Goal: Task Accomplishment & Management: Manage account settings

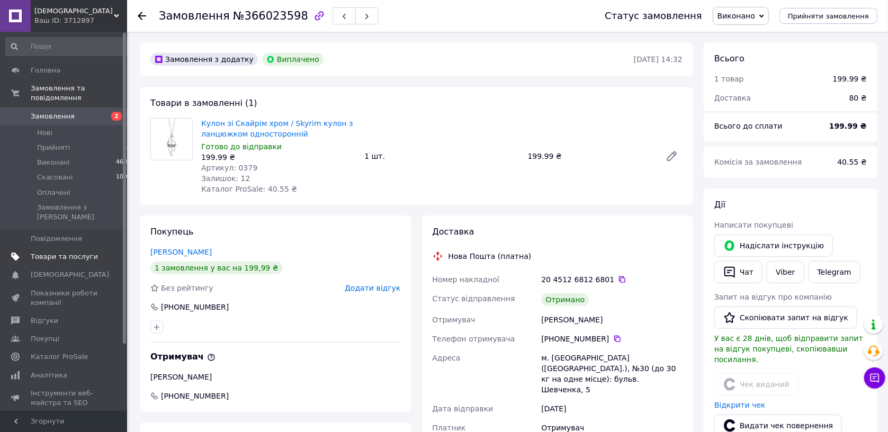
click at [58, 252] on span "Товари та послуги" at bounding box center [64, 257] width 67 height 10
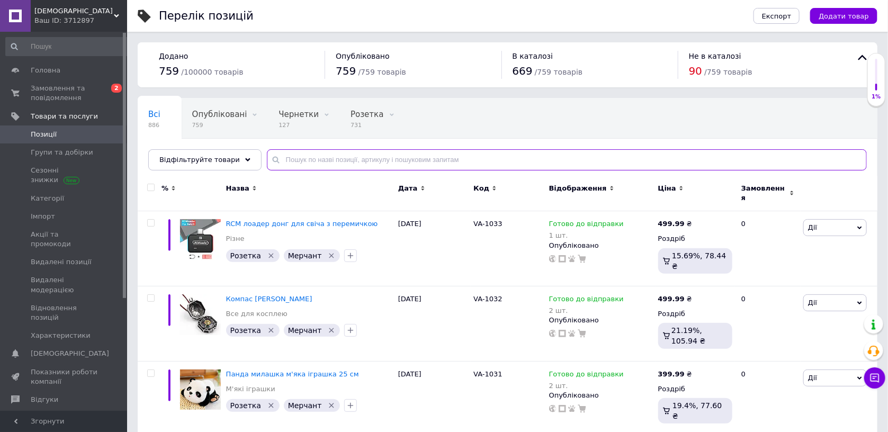
paste input "а0972"
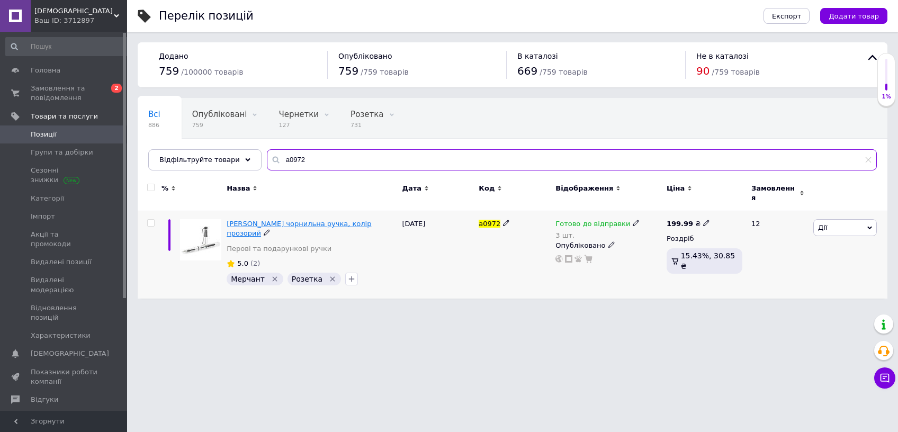
type input "а0972"
click at [276, 220] on span "[PERSON_NAME] чорнильна ручка, колір прозорий" at bounding box center [299, 228] width 144 height 17
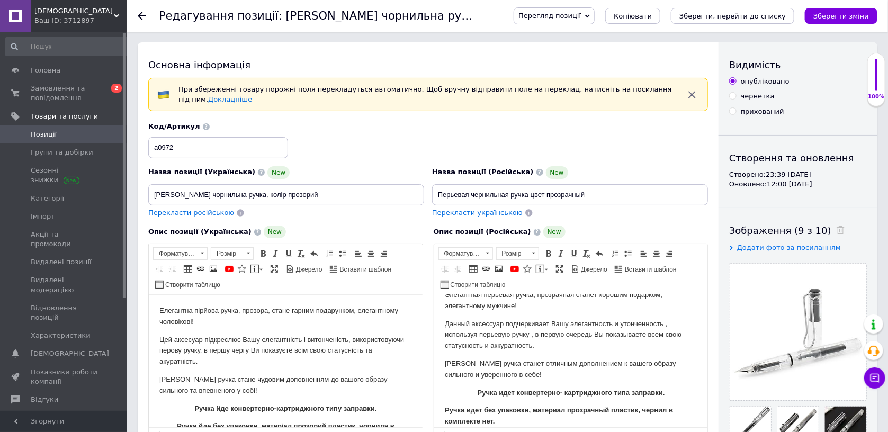
scroll to position [224, 0]
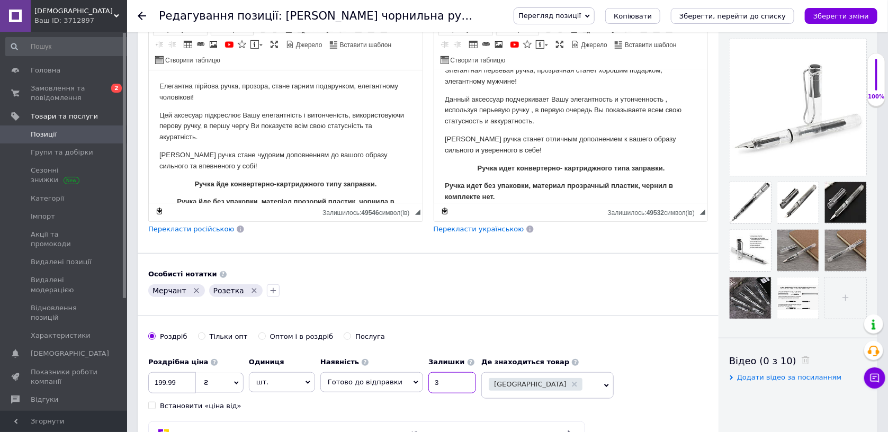
click at [445, 375] on input "3" at bounding box center [452, 382] width 48 height 21
type input "2"
click at [821, 14] on icon "Зберегти зміни" at bounding box center [841, 16] width 56 height 8
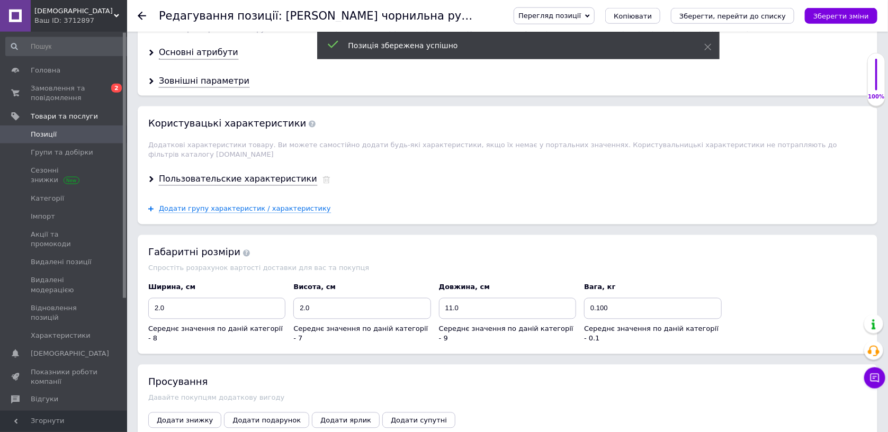
scroll to position [1010, 0]
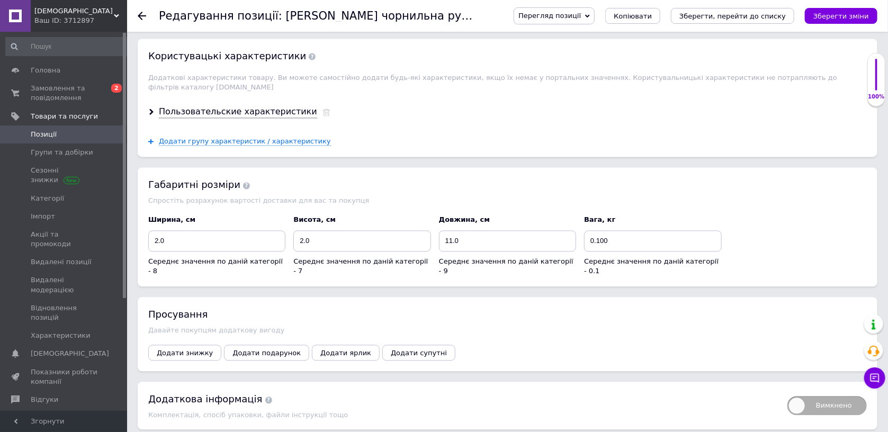
click at [825, 19] on icon "Зберегти зміни" at bounding box center [841, 16] width 56 height 8
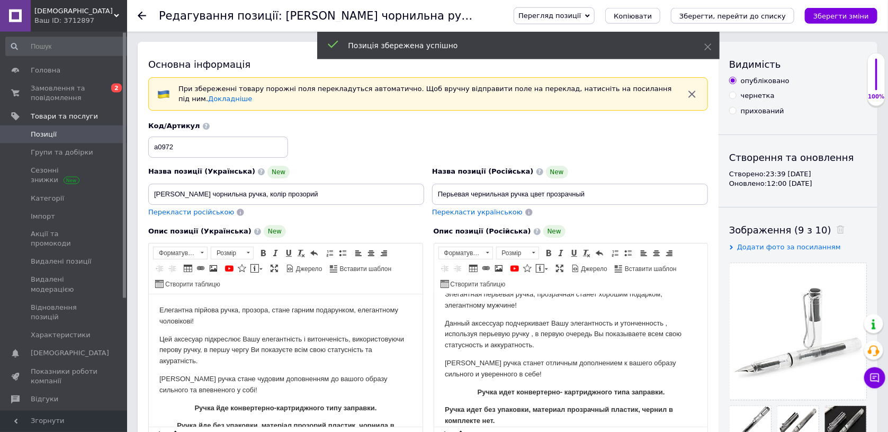
scroll to position [0, 0]
drag, startPoint x: 178, startPoint y: 141, endPoint x: 156, endPoint y: 142, distance: 22.3
click at [151, 139] on input "а0972" at bounding box center [218, 147] width 140 height 21
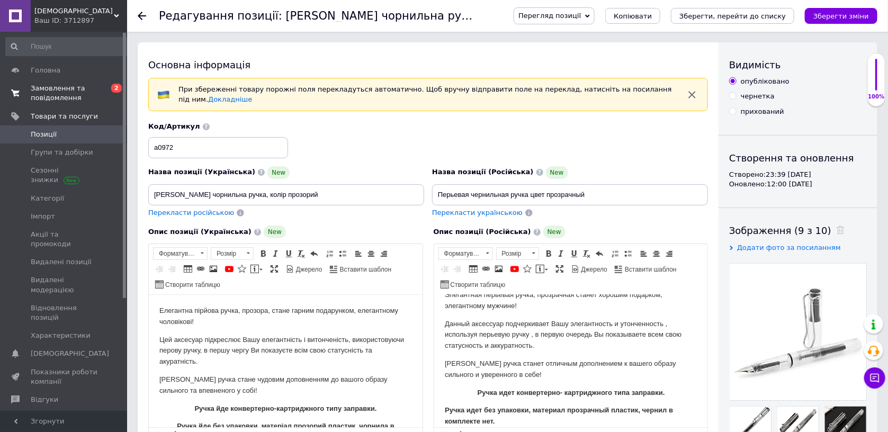
click at [42, 98] on span "Замовлення та повідомлення" at bounding box center [64, 93] width 67 height 19
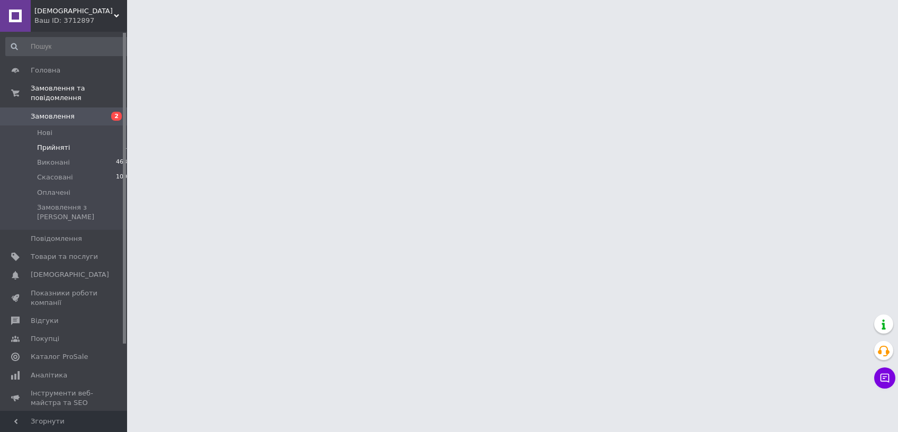
click at [46, 143] on span "Прийняті" at bounding box center [53, 148] width 33 height 10
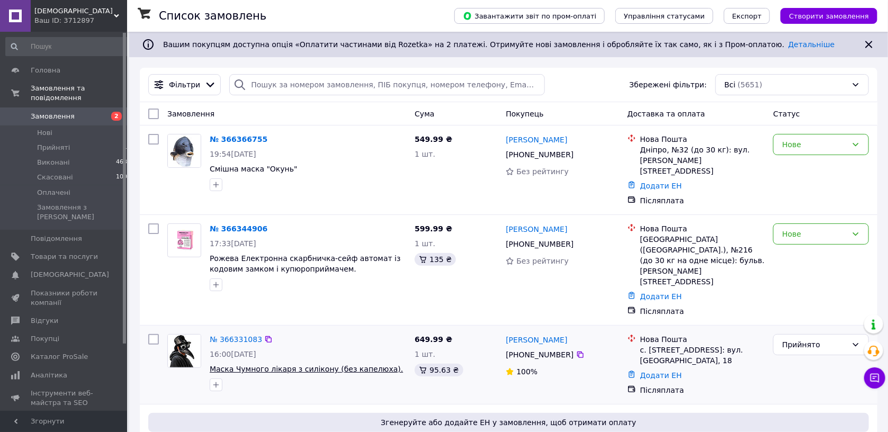
scroll to position [112, 0]
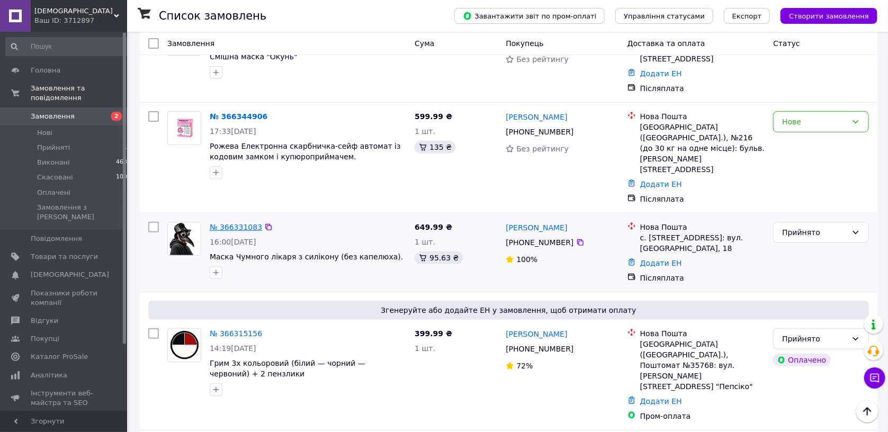
click at [241, 223] on link "№ 366331083" at bounding box center [236, 227] width 52 height 8
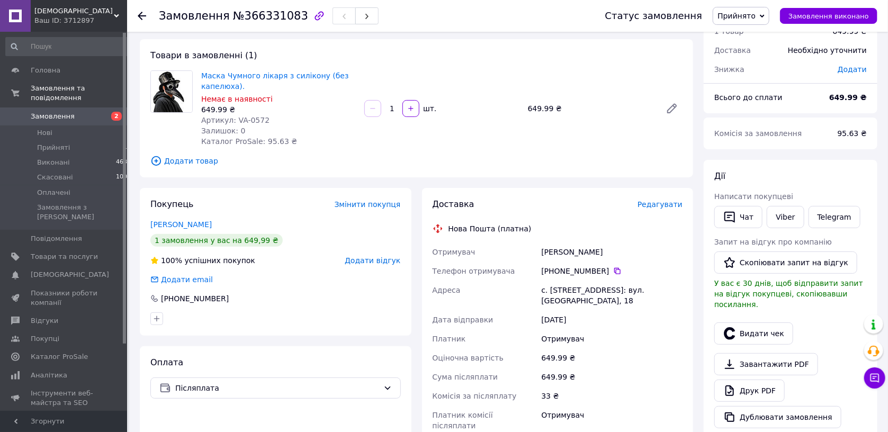
scroll to position [216, 0]
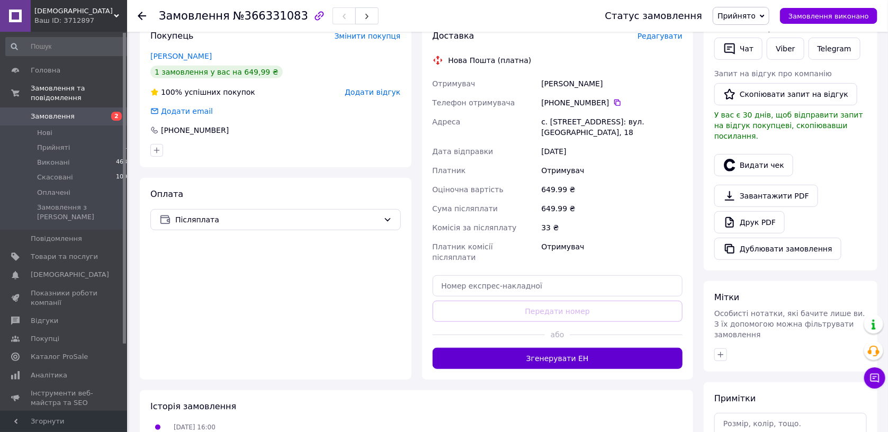
click at [525, 348] on button "Згенерувати ЕН" at bounding box center [557, 358] width 250 height 21
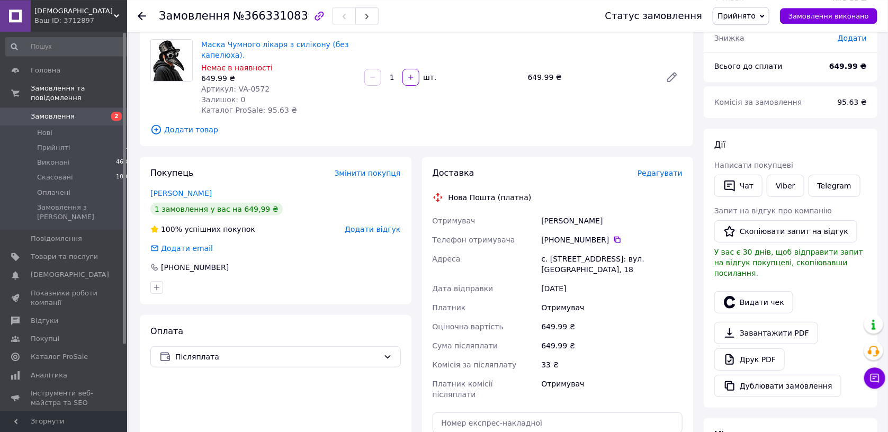
scroll to position [48, 0]
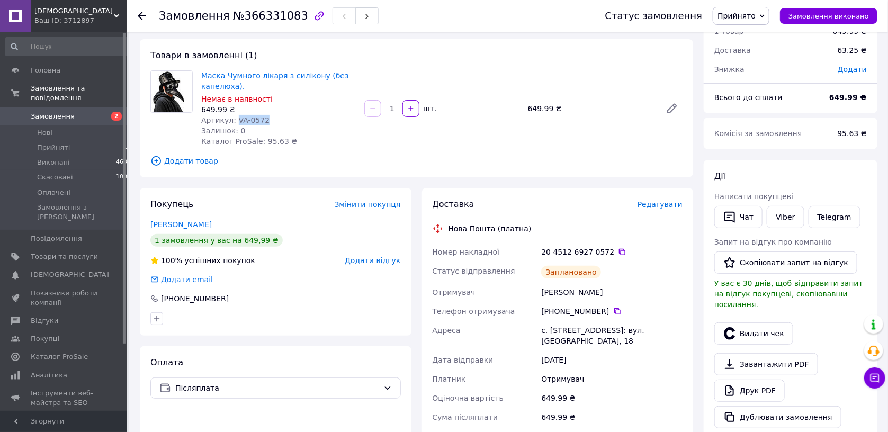
drag, startPoint x: 252, startPoint y: 120, endPoint x: 232, endPoint y: 118, distance: 20.8
click at [232, 118] on div "Артикул: VA-0572" at bounding box center [278, 120] width 155 height 11
copy span "VA-0572"
drag, startPoint x: 611, startPoint y: 250, endPoint x: 565, endPoint y: 275, distance: 52.8
click at [618, 250] on icon at bounding box center [622, 252] width 8 height 8
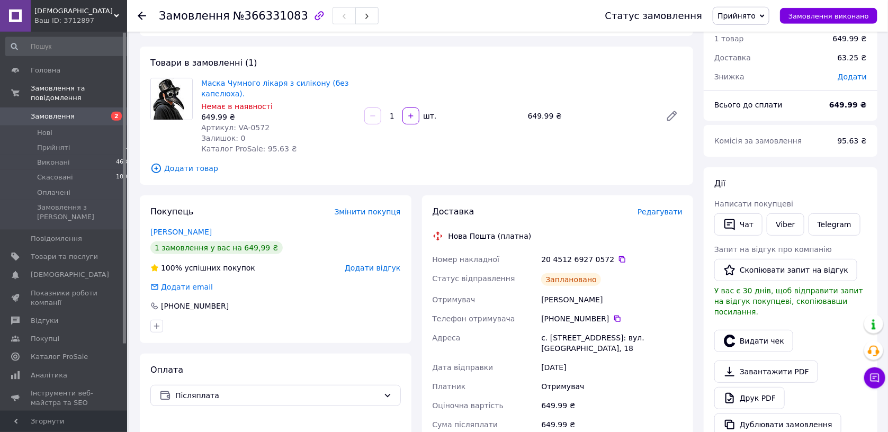
scroll to position [0, 0]
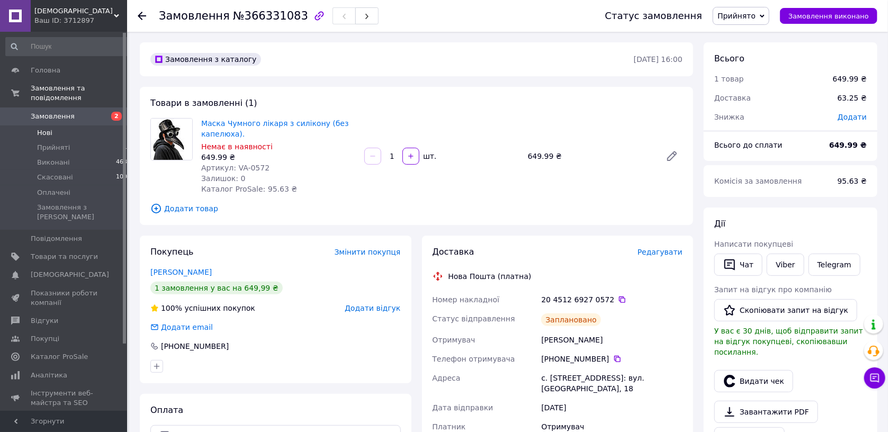
click at [59, 125] on li "Нові 2" at bounding box center [68, 132] width 137 height 15
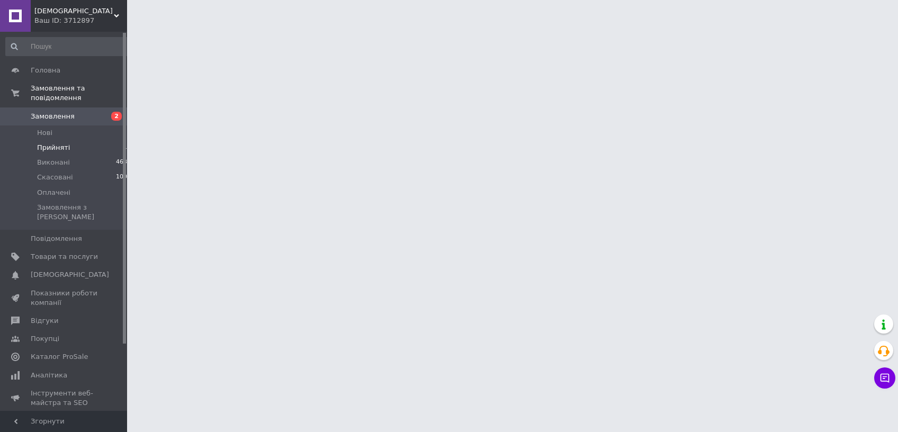
click at [44, 143] on span "Прийняті" at bounding box center [53, 148] width 33 height 10
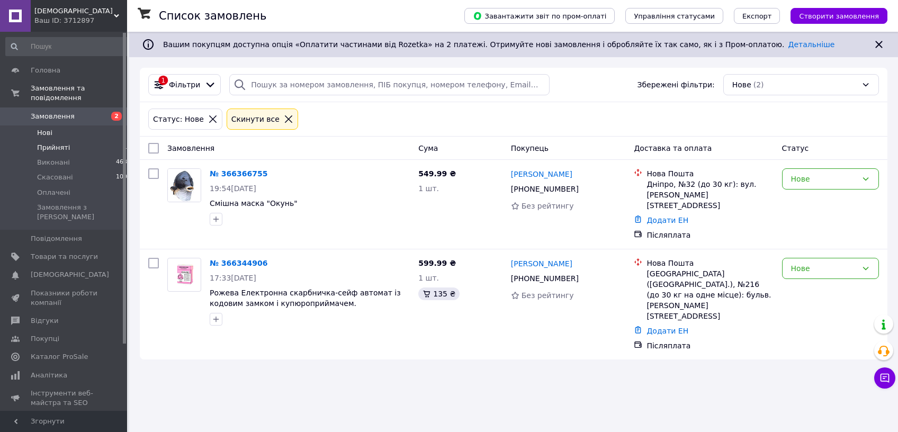
click at [53, 143] on span "Прийняті" at bounding box center [53, 148] width 33 height 10
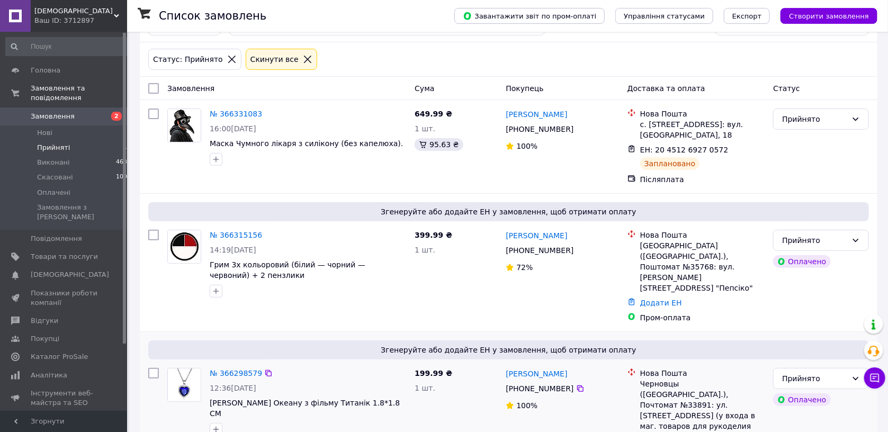
scroll to position [112, 0]
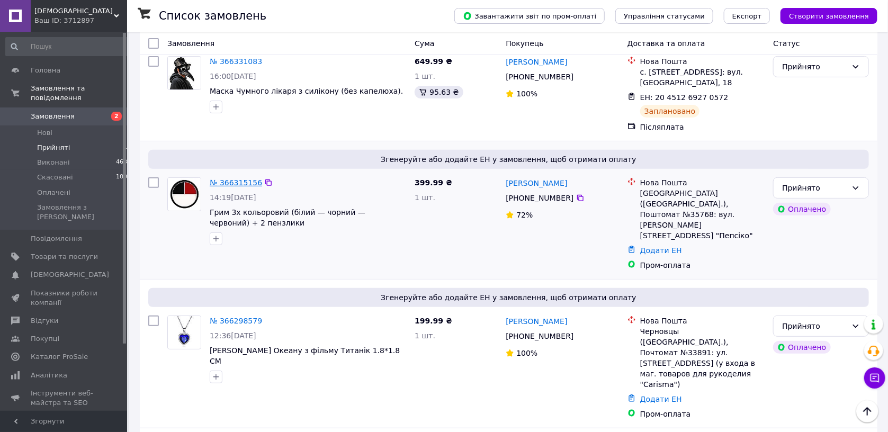
click at [232, 178] on link "№ 366315156" at bounding box center [236, 182] width 52 height 8
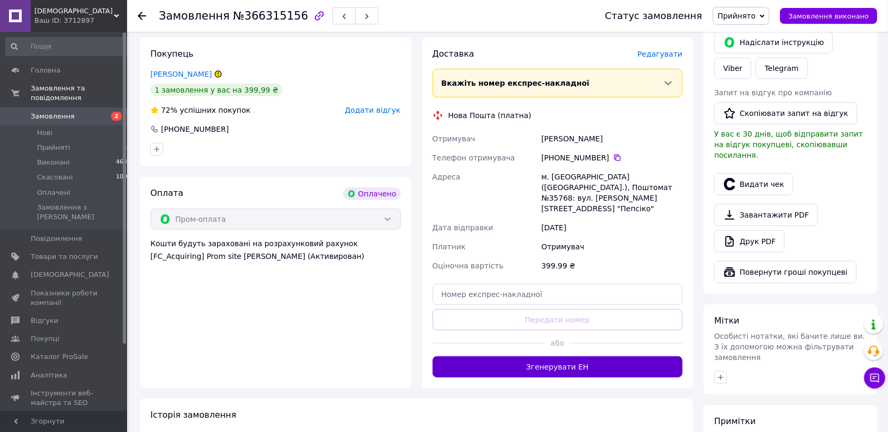
click at [532, 356] on button "Згенерувати ЕН" at bounding box center [557, 366] width 250 height 21
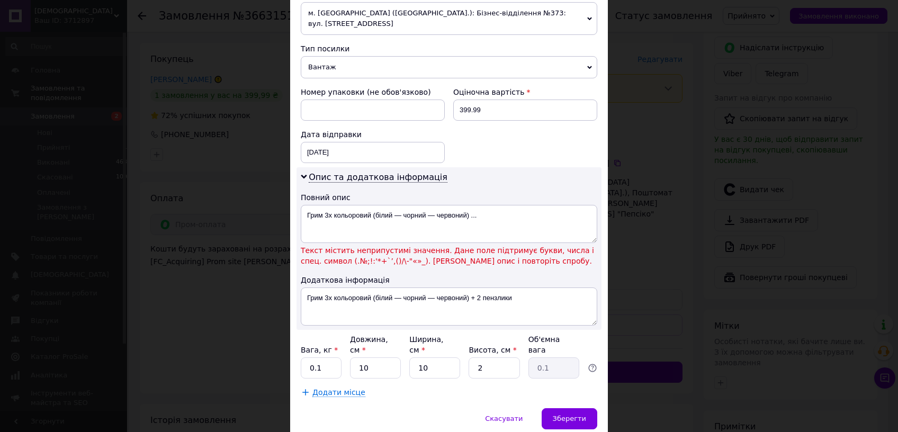
scroll to position [411, 0]
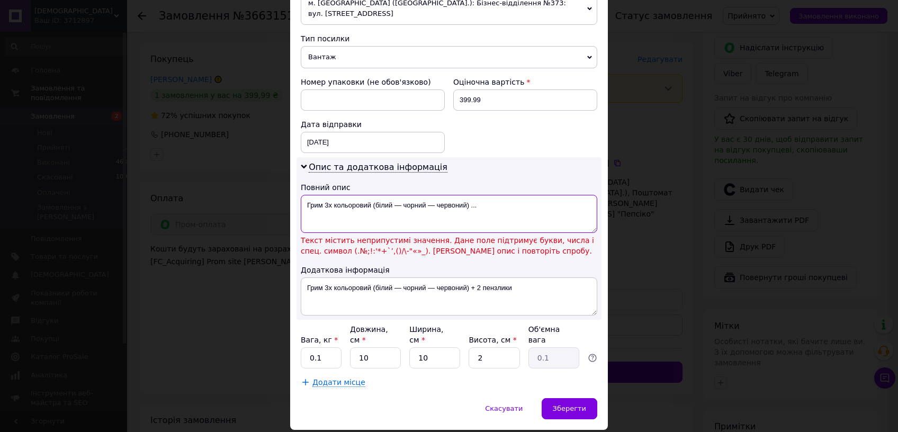
click at [428, 195] on textarea "Грим 3x кольоровий (білий — чорний — червоний) ..." at bounding box center [449, 214] width 296 height 38
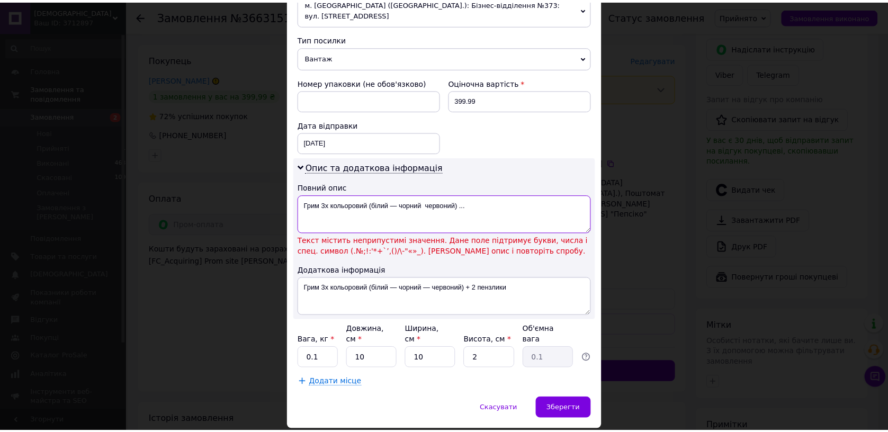
scroll to position [387, 0]
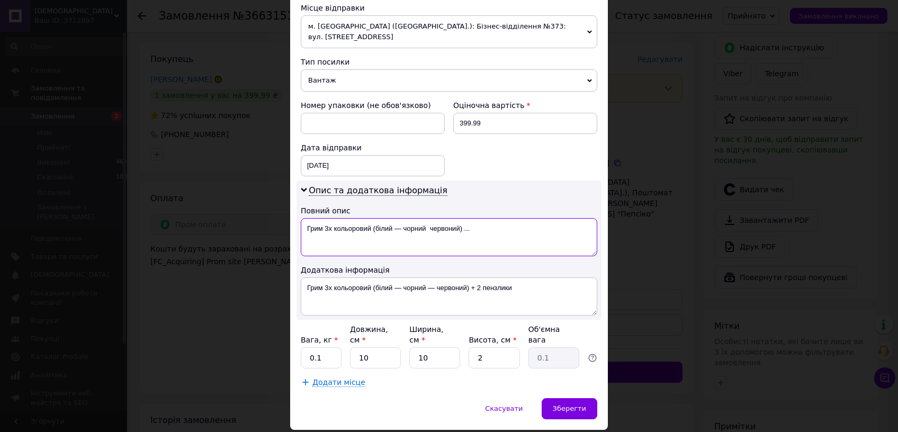
click at [398, 218] on textarea "Грим 3x кольоровий (білий — чорний червоний) ..." at bounding box center [449, 237] width 296 height 38
type textarea "Грим 3x кольоровий (білий чорний червоний) ..."
click at [554, 404] on span "Зберегти" at bounding box center [569, 408] width 33 height 8
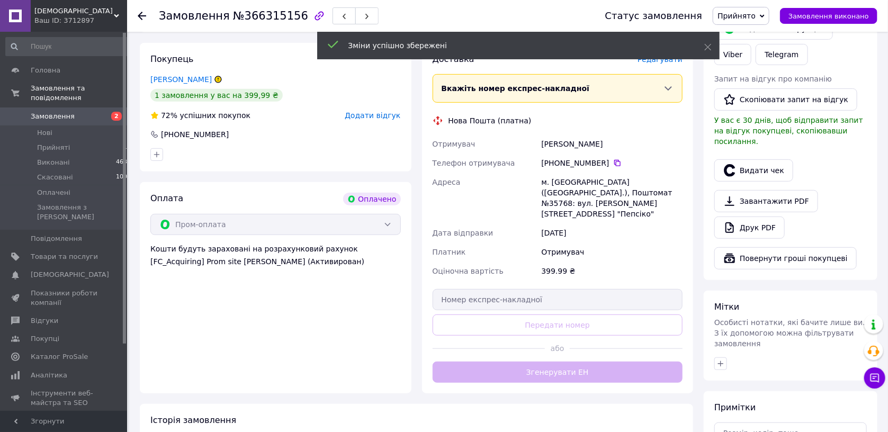
drag, startPoint x: 547, startPoint y: 374, endPoint x: 545, endPoint y: 366, distance: 7.6
click at [547, 373] on body "EvsE Ваш ID: 3712897 Сайт EvsE Кабінет покупця Перевірити стан системи Сторінка…" at bounding box center [444, 232] width 888 height 851
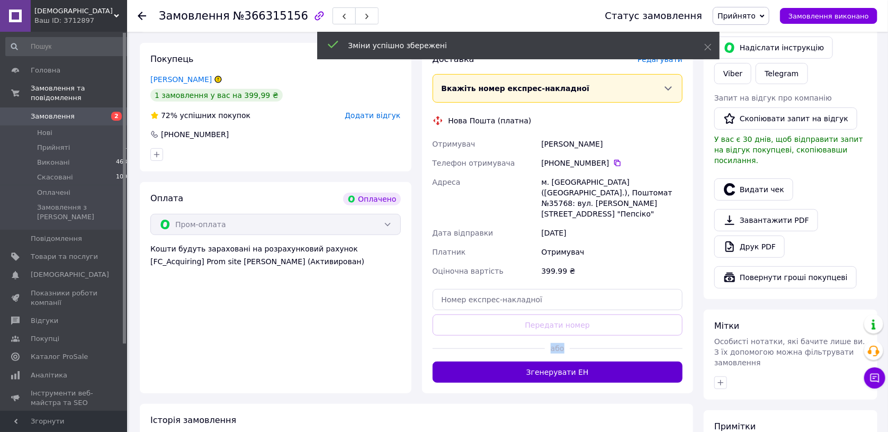
click at [545, 365] on button "Згенерувати ЕН" at bounding box center [557, 372] width 250 height 21
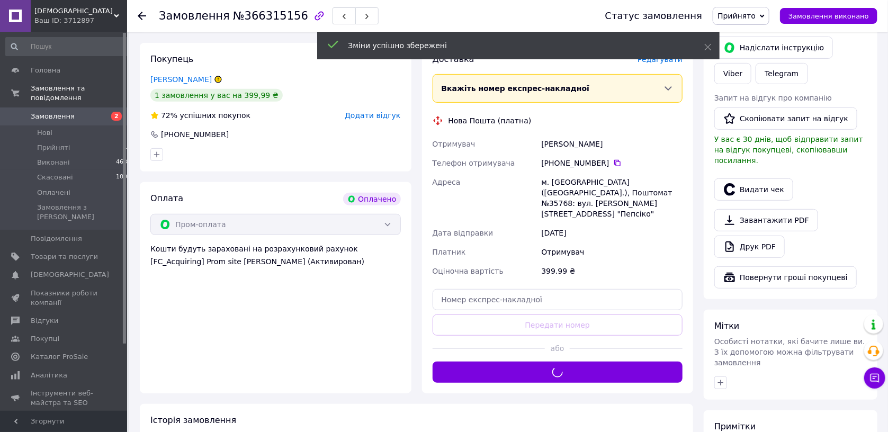
click at [336, 332] on div "Оплата Оплачено Пром-оплата Кошти будуть зараховані на розрахунковий рахунок [F…" at bounding box center [276, 287] width 272 height 211
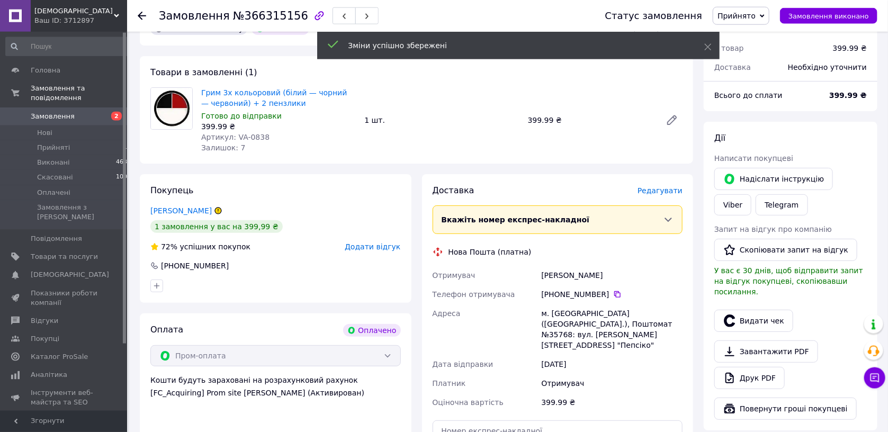
scroll to position [0, 0]
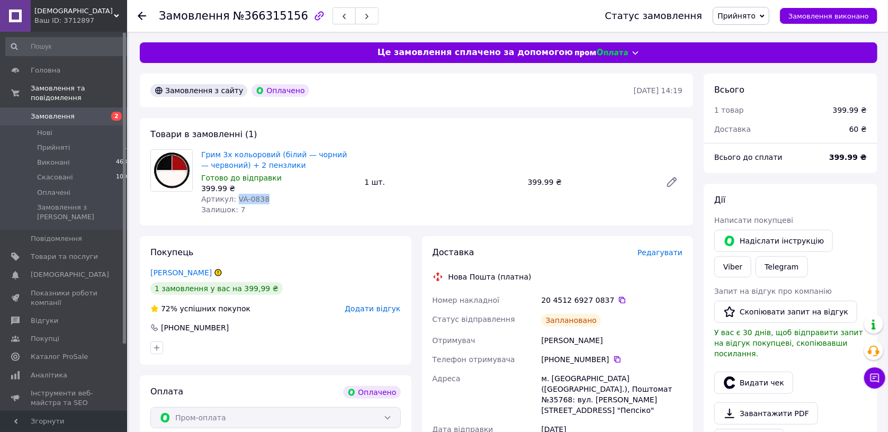
drag, startPoint x: 270, startPoint y: 200, endPoint x: 231, endPoint y: 196, distance: 39.9
click at [231, 197] on div "Артикул: VA-0838" at bounding box center [278, 199] width 155 height 11
copy span "VA-0838"
click at [605, 301] on div "20 4512 6927 0837" at bounding box center [611, 300] width 141 height 11
click at [610, 293] on div "20 4512 6927 0837" at bounding box center [612, 300] width 146 height 19
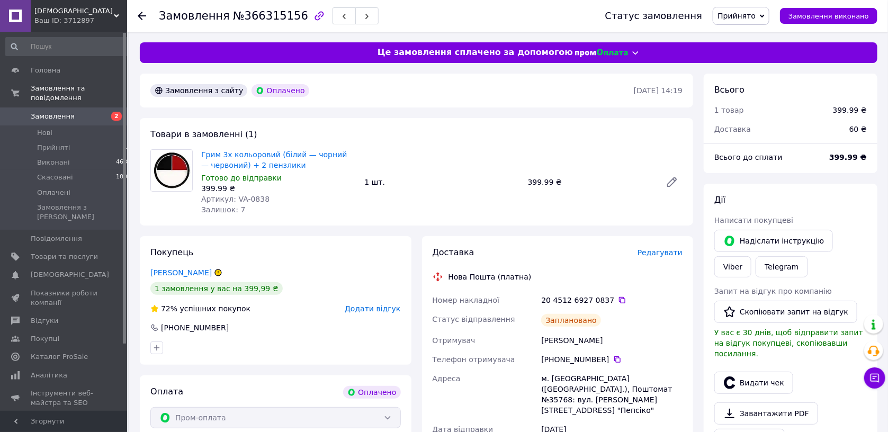
click at [611, 295] on div "20 4512 6927 0837" at bounding box center [611, 300] width 141 height 11
click at [618, 304] on icon at bounding box center [622, 300] width 8 height 8
click at [46, 143] on span "Прийняті" at bounding box center [53, 148] width 33 height 10
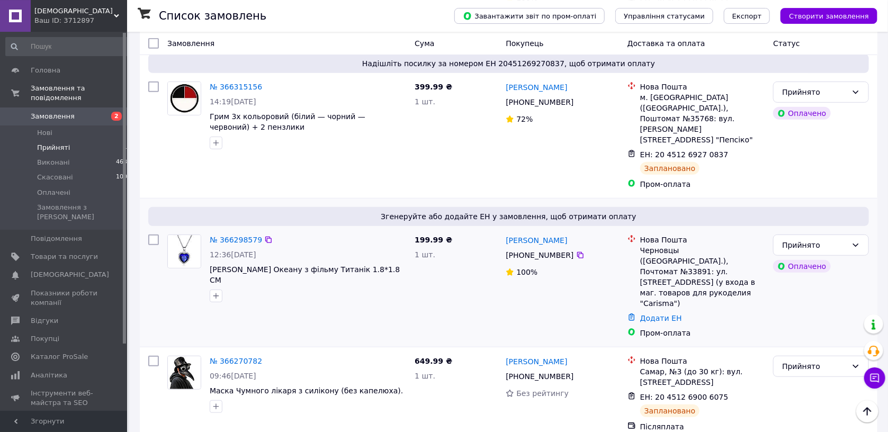
scroll to position [224, 0]
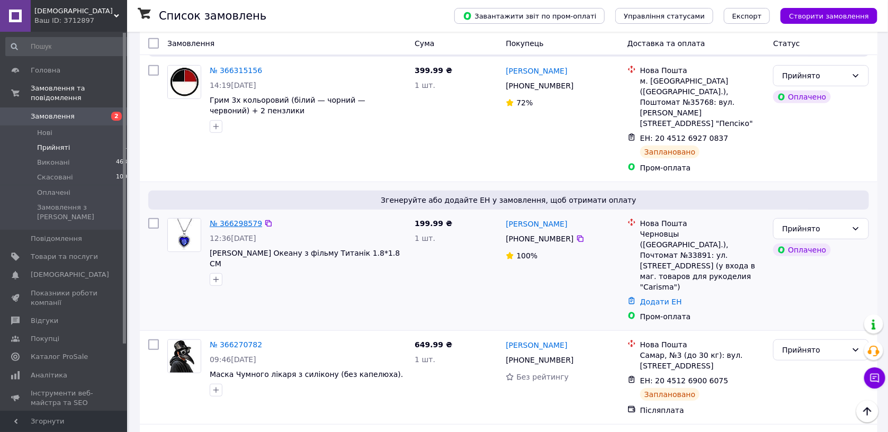
click at [230, 219] on link "№ 366298579" at bounding box center [236, 223] width 52 height 8
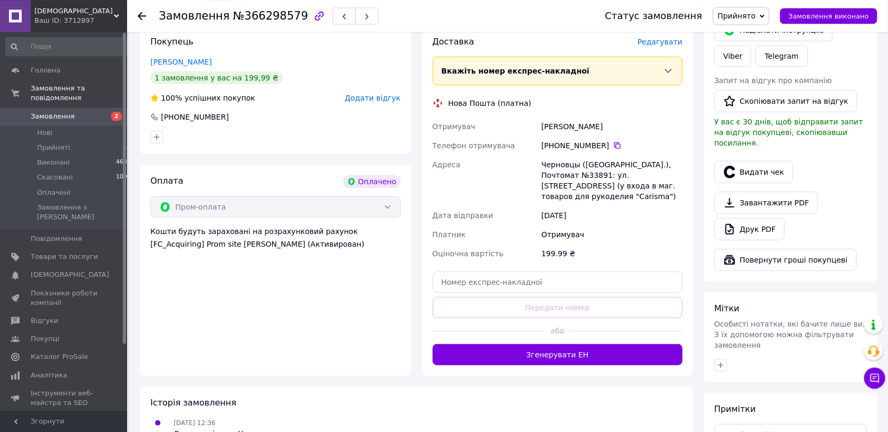
scroll to position [255, 0]
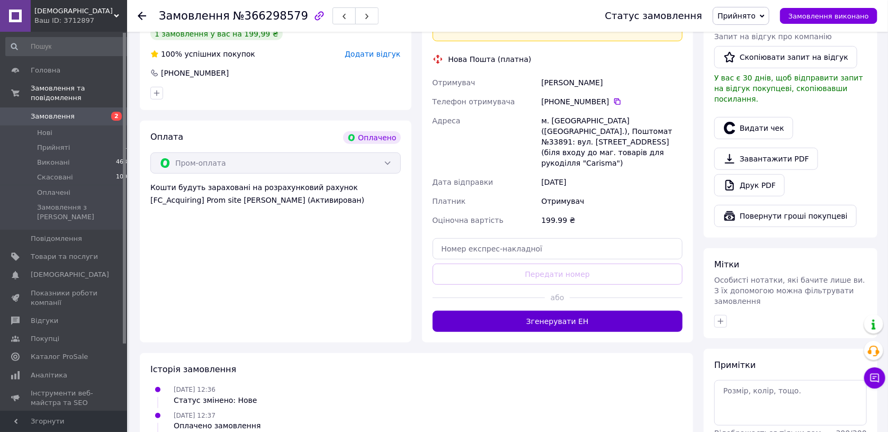
click at [530, 311] on button "Згенерувати ЕН" at bounding box center [557, 321] width 250 height 21
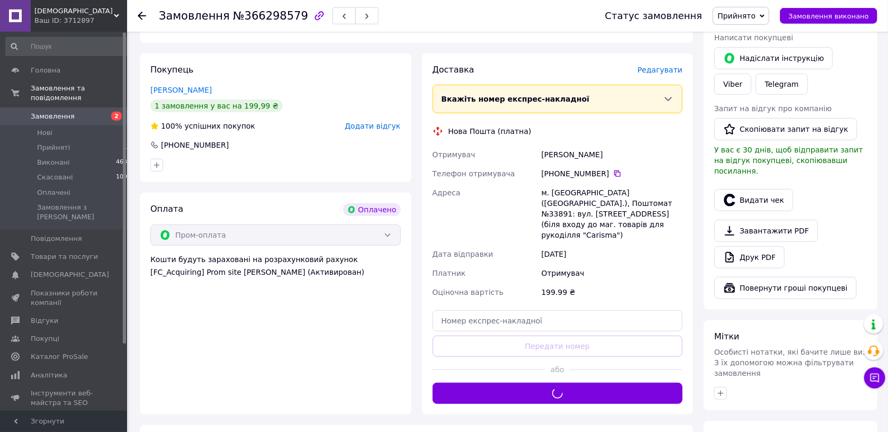
scroll to position [86, 0]
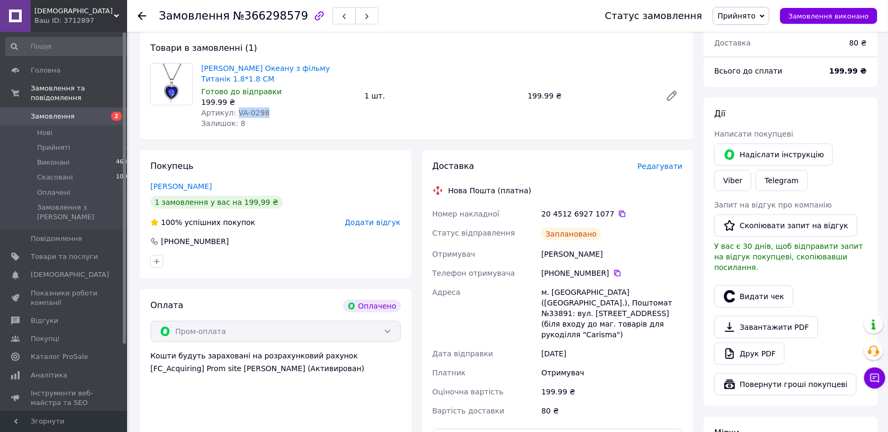
drag, startPoint x: 265, startPoint y: 113, endPoint x: 234, endPoint y: 114, distance: 30.7
click at [234, 114] on div "Артикул: VA-0298" at bounding box center [278, 112] width 155 height 11
copy span "VA-0298"
click at [619, 214] on icon at bounding box center [622, 214] width 6 height 6
click at [43, 128] on span "Нові" at bounding box center [44, 133] width 15 height 10
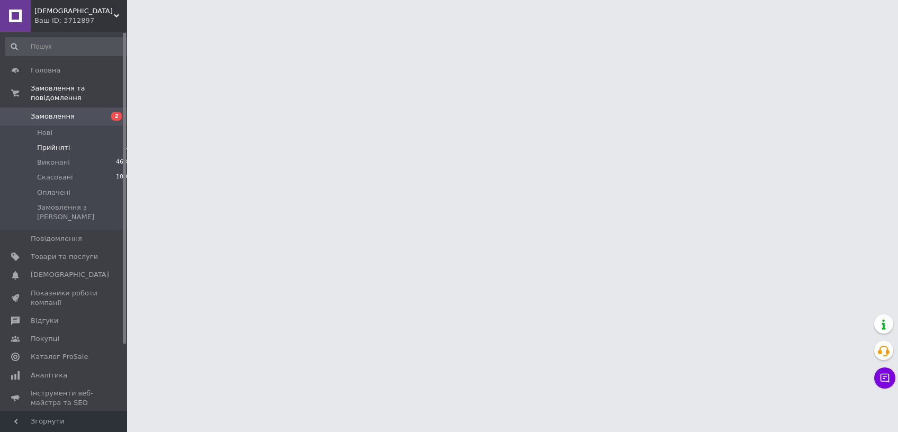
click at [49, 143] on span "Прийняті" at bounding box center [53, 148] width 33 height 10
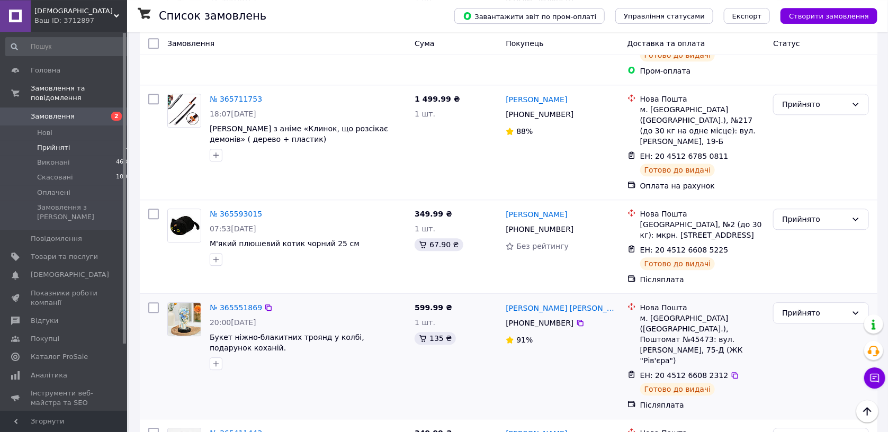
scroll to position [1334, 0]
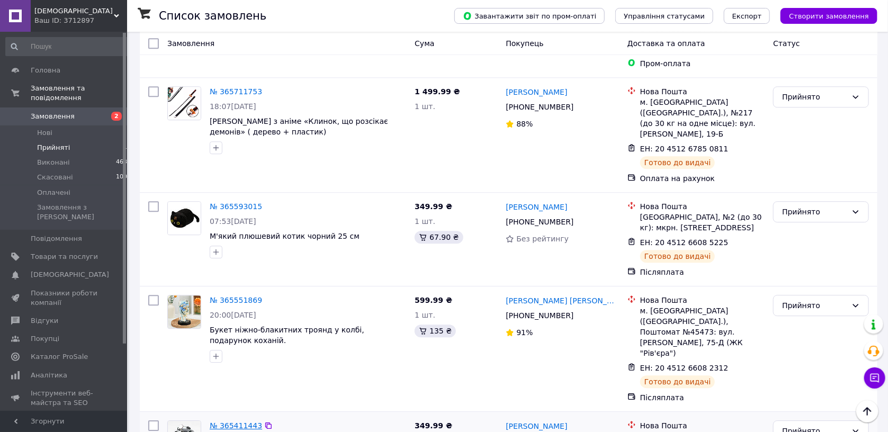
click at [225, 421] on link "№ 365411443" at bounding box center [236, 425] width 52 height 8
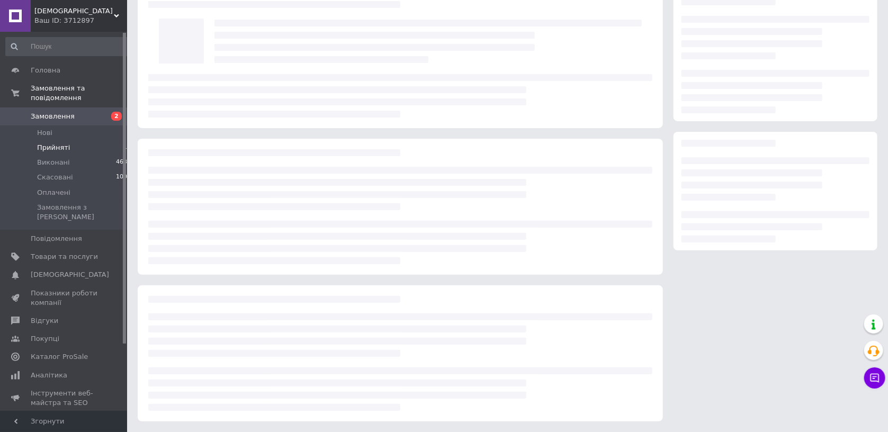
scroll to position [37, 0]
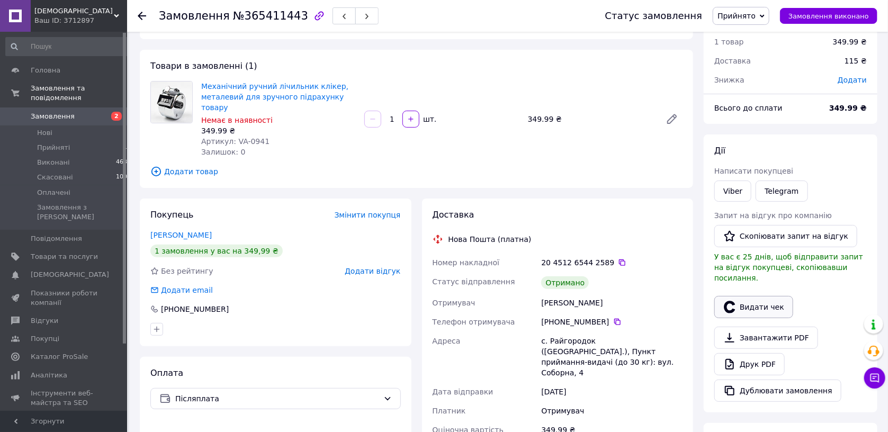
click at [755, 296] on button "Видати чек" at bounding box center [753, 307] width 79 height 22
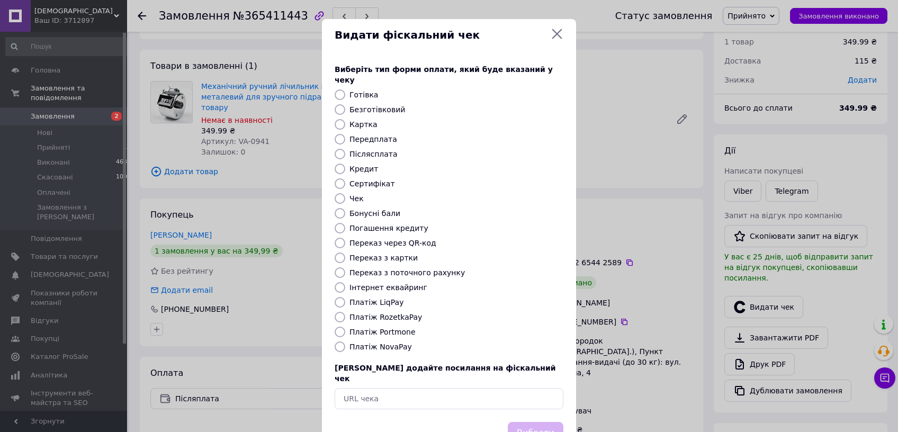
click at [389, 342] on label "Платіж NovaPay" at bounding box center [380, 346] width 62 height 8
click at [345, 341] on input "Платіж NovaPay" at bounding box center [340, 346] width 11 height 11
radio input "true"
click at [524, 422] on button "Вибрати" at bounding box center [536, 433] width 56 height 23
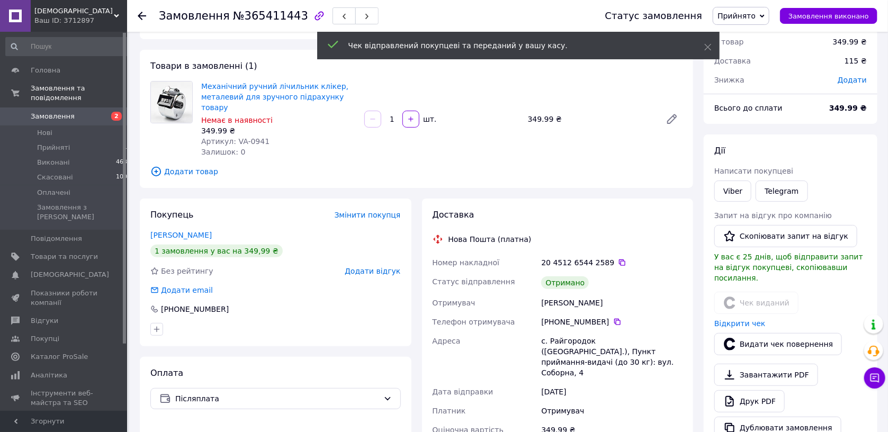
click at [755, 17] on span "Прийнято" at bounding box center [736, 16] width 38 height 8
click at [738, 36] on li "Виконано" at bounding box center [741, 37] width 56 height 16
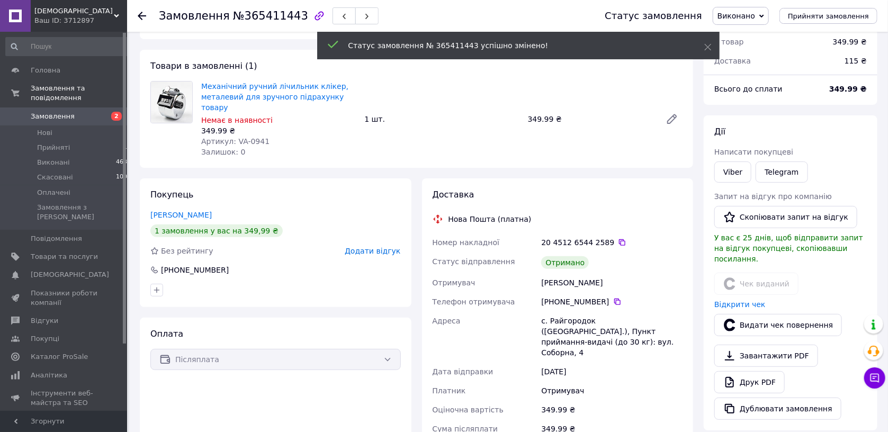
click at [59, 143] on span "Прийняті" at bounding box center [53, 148] width 33 height 10
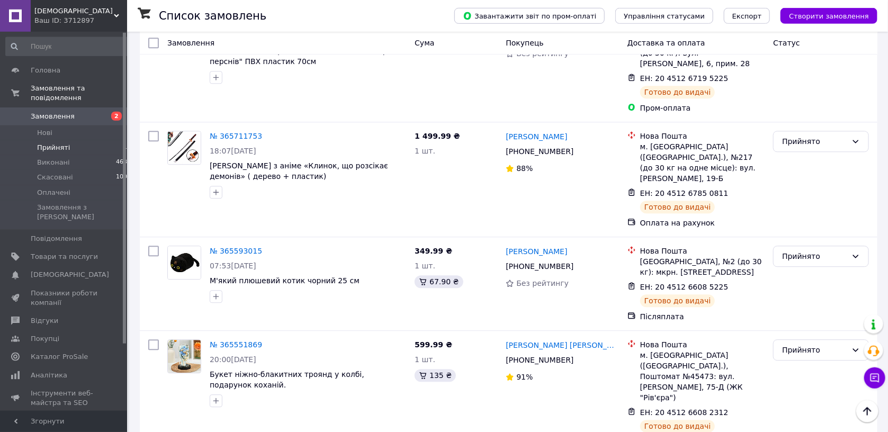
scroll to position [1334, 0]
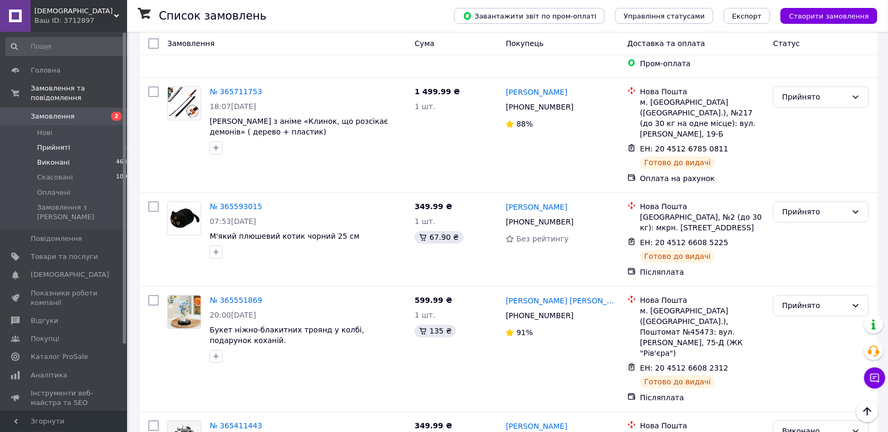
click at [61, 158] on span "Виконані" at bounding box center [53, 163] width 33 height 10
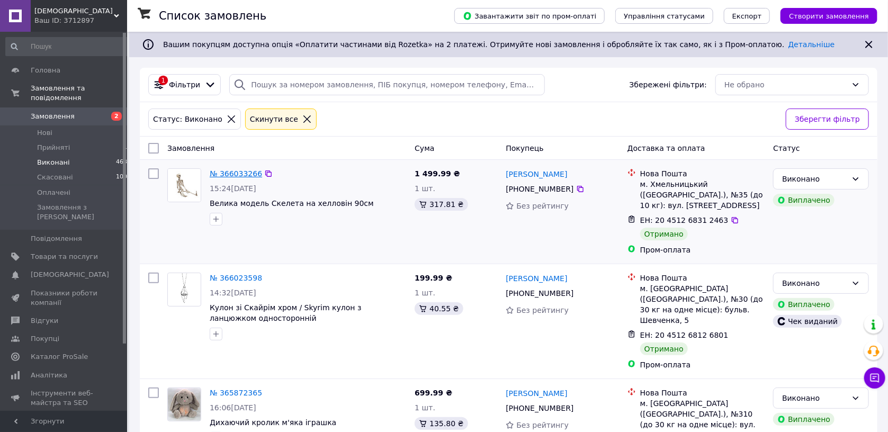
click at [226, 173] on link "№ 366033266" at bounding box center [236, 173] width 52 height 8
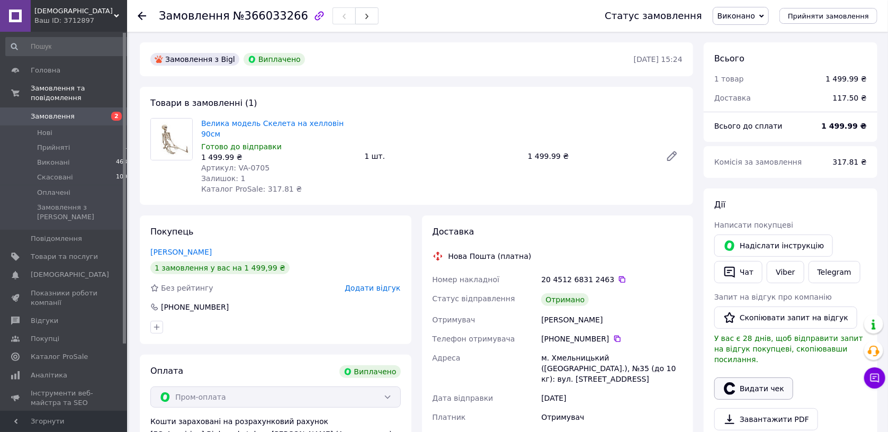
click at [753, 377] on button "Видати чек" at bounding box center [753, 388] width 79 height 22
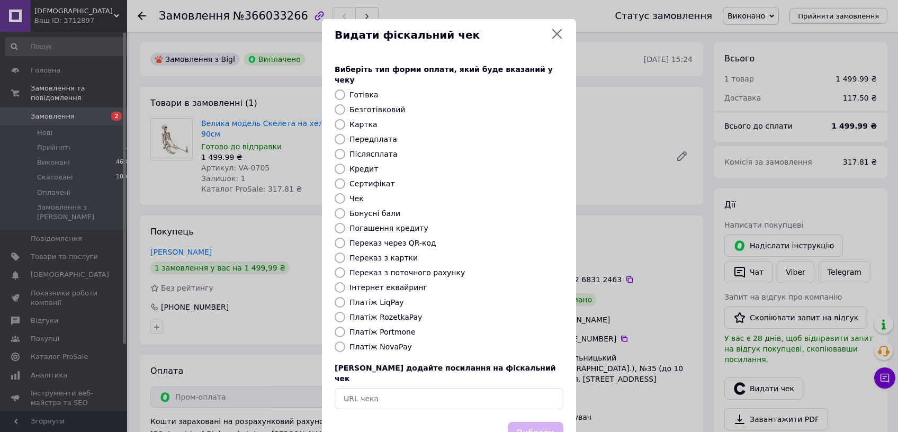
click at [335, 312] on input "Платіж RozetkaPay" at bounding box center [340, 317] width 11 height 11
radio input "true"
click at [519, 422] on button "Вибрати" at bounding box center [536, 433] width 56 height 23
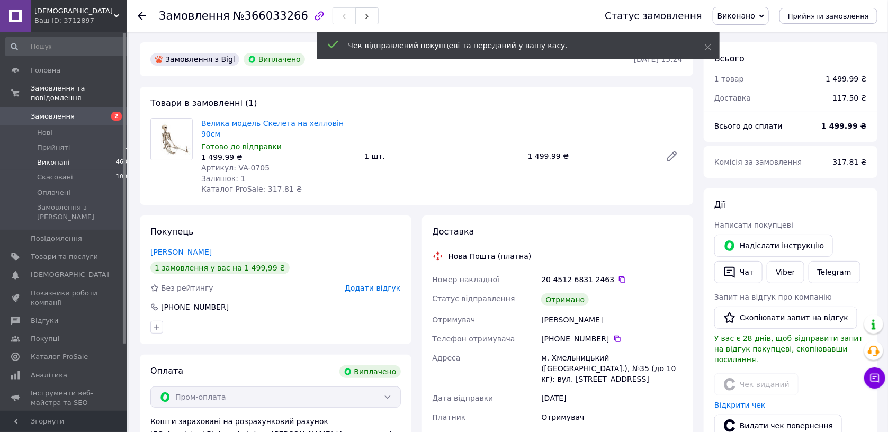
click at [52, 158] on span "Виконані" at bounding box center [53, 163] width 33 height 10
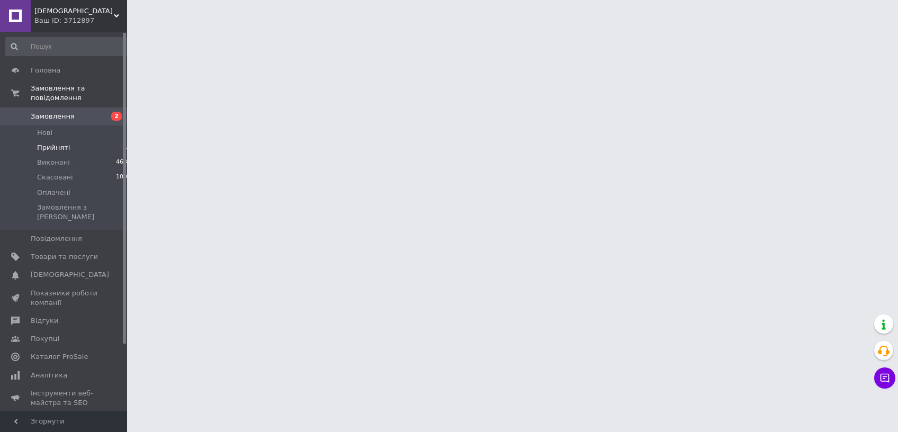
click at [60, 143] on span "Прийняті" at bounding box center [53, 148] width 33 height 10
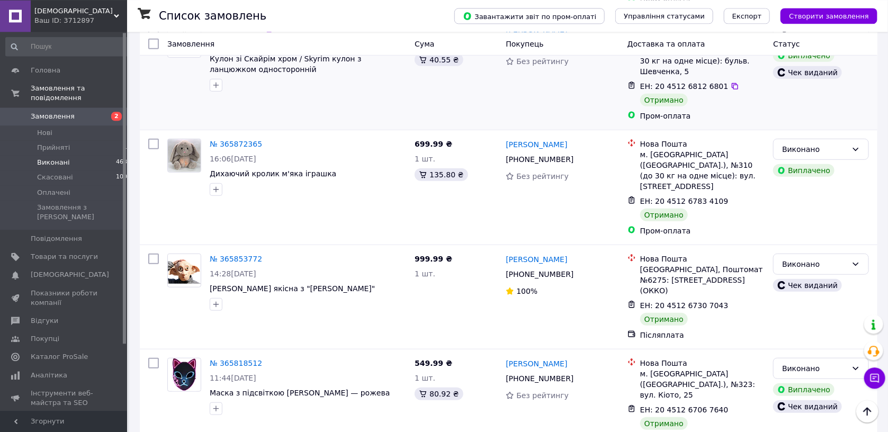
scroll to position [281, 0]
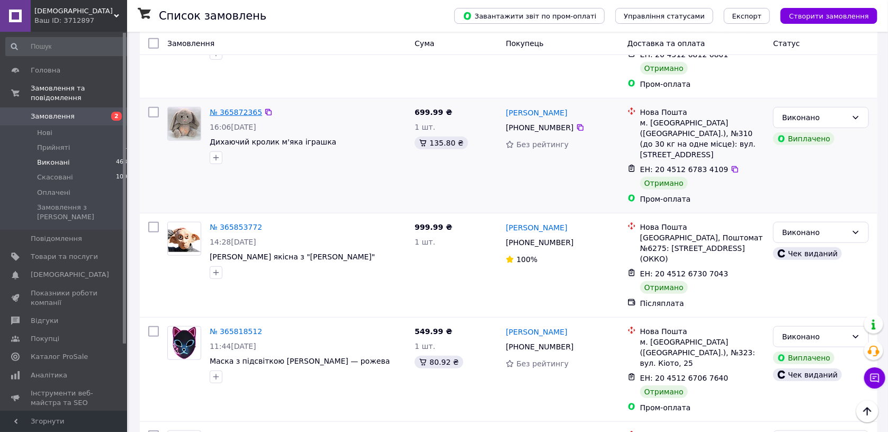
click at [229, 108] on link "№ 365872365" at bounding box center [236, 112] width 52 height 8
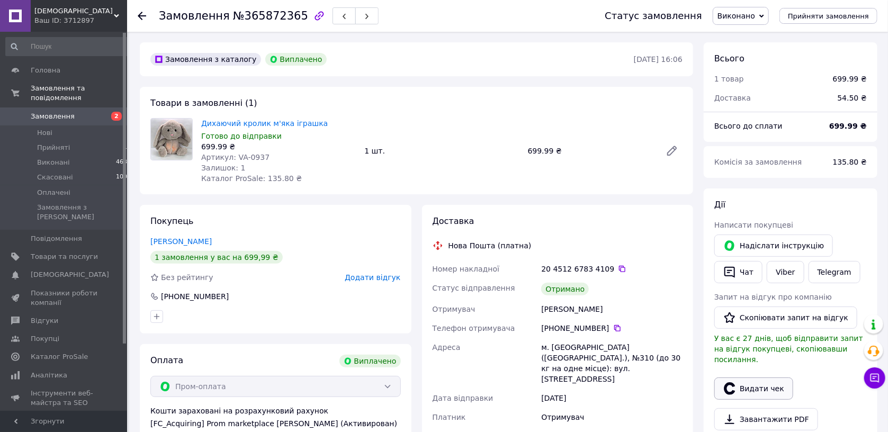
click at [746, 377] on button "Видати чек" at bounding box center [753, 388] width 79 height 22
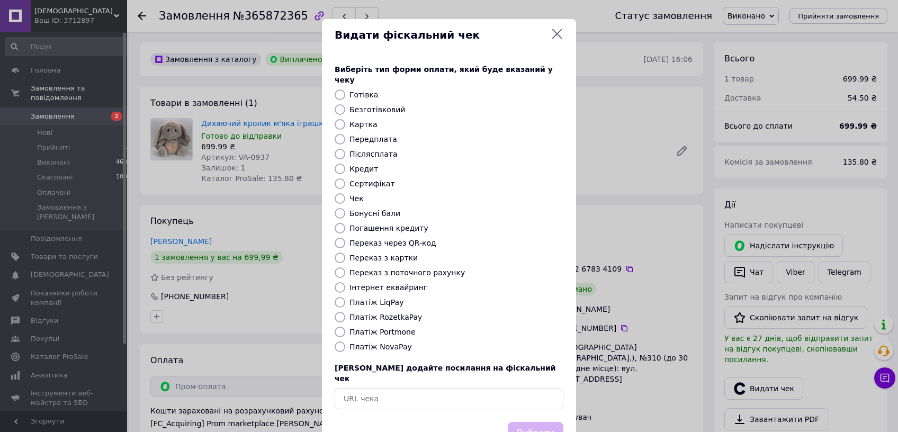
click at [376, 313] on label "Платіж RozetkaPay" at bounding box center [385, 317] width 73 height 8
click at [345, 312] on input "Платіж RozetkaPay" at bounding box center [340, 317] width 11 height 11
radio input "true"
click at [523, 422] on button "Вибрати" at bounding box center [536, 433] width 56 height 23
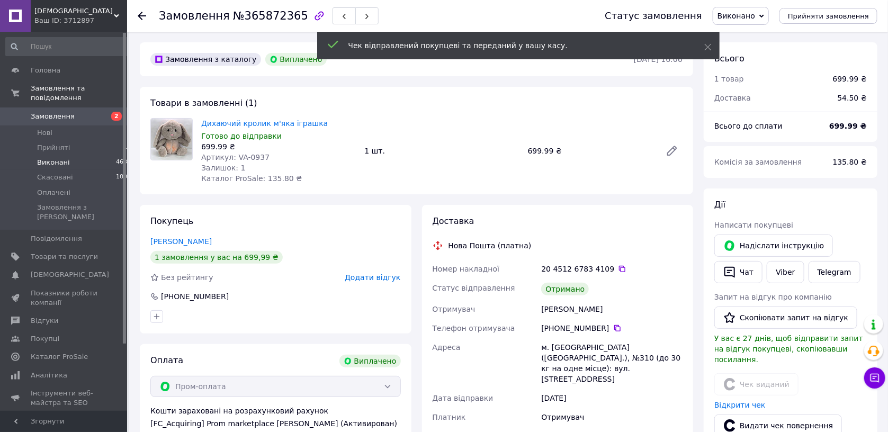
drag, startPoint x: 47, startPoint y: 148, endPoint x: 46, endPoint y: 154, distance: 5.8
click at [46, 155] on li "Виконані 4631" at bounding box center [68, 162] width 137 height 15
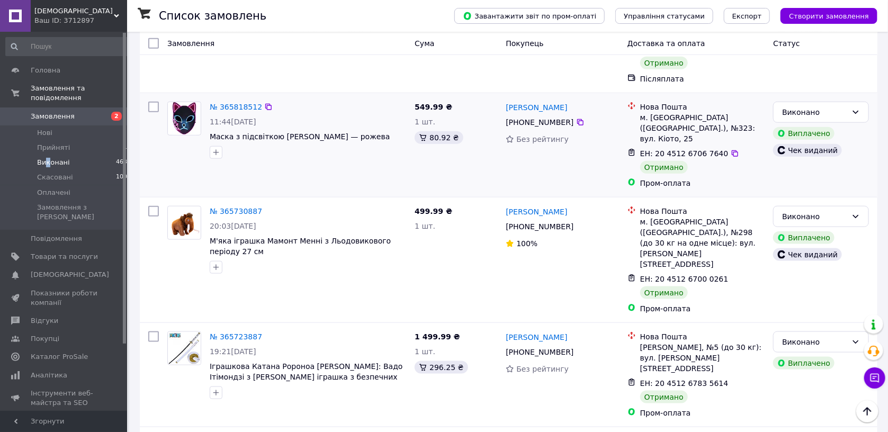
scroll to position [673, 0]
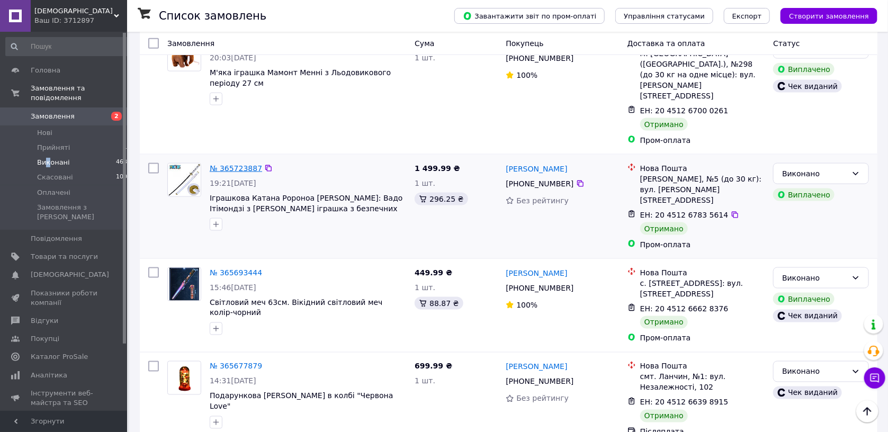
click at [225, 164] on link "№ 365723887" at bounding box center [236, 168] width 52 height 8
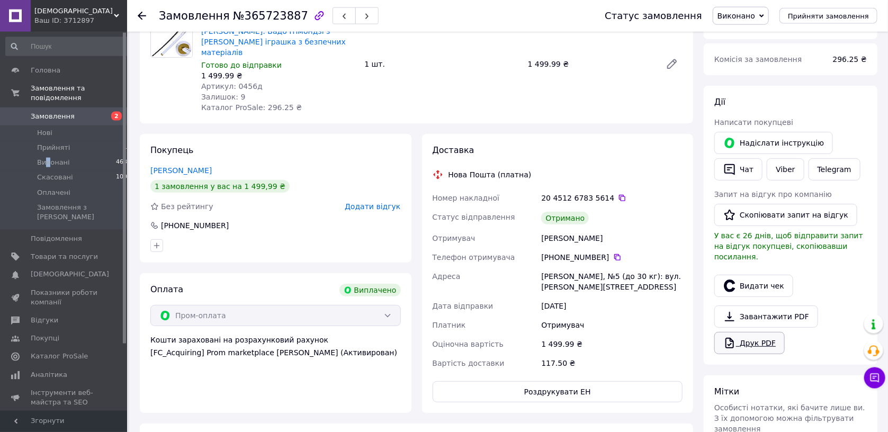
scroll to position [132, 0]
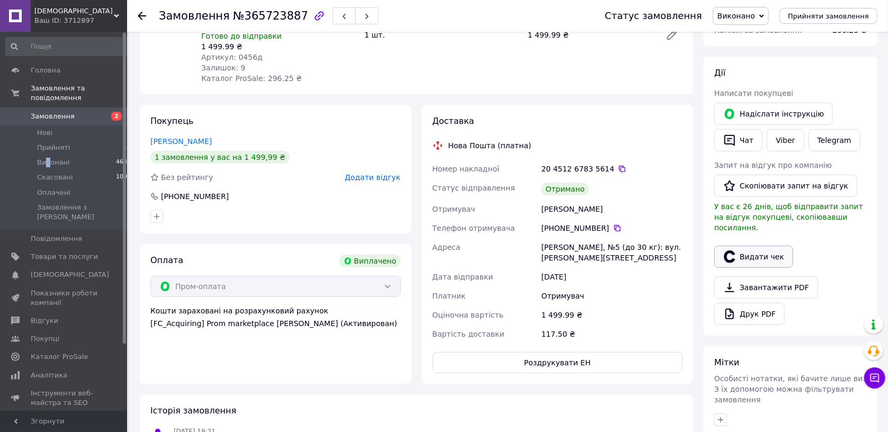
click at [728, 250] on icon "button" at bounding box center [729, 256] width 11 height 12
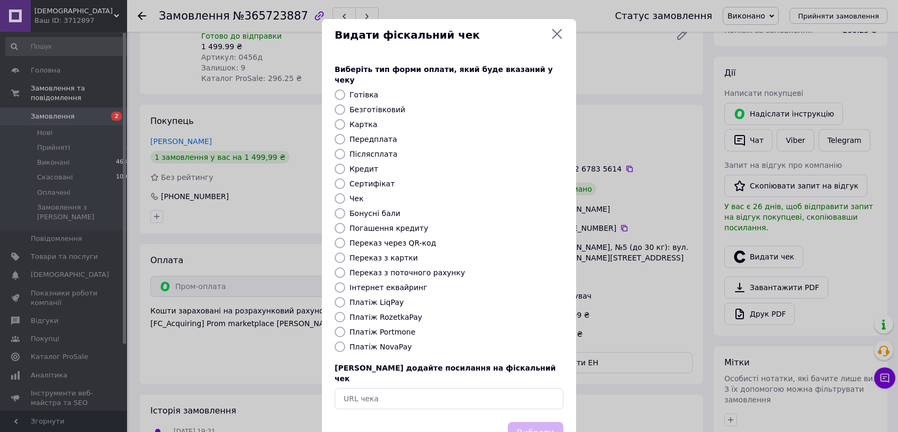
click at [359, 313] on label "Платіж RozetkaPay" at bounding box center [385, 317] width 73 height 8
click at [345, 312] on input "Платіж RozetkaPay" at bounding box center [340, 317] width 11 height 11
radio input "true"
click at [527, 422] on button "Вибрати" at bounding box center [536, 433] width 56 height 23
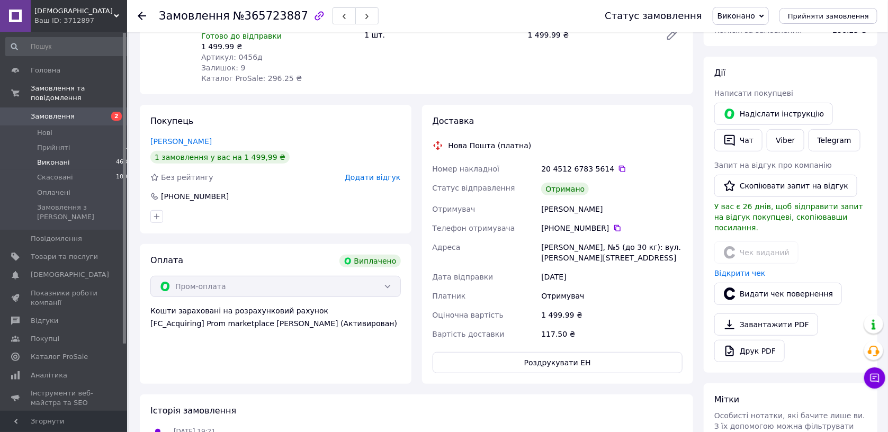
click at [39, 158] on span "Виконані" at bounding box center [53, 163] width 33 height 10
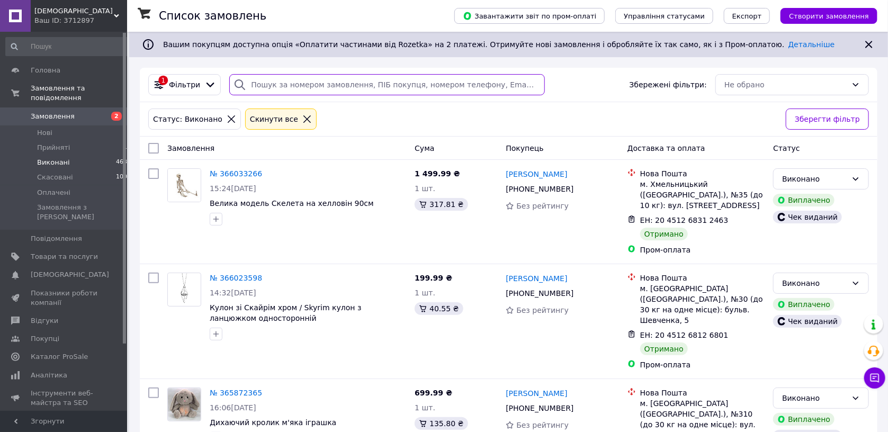
paste input "380966284267"
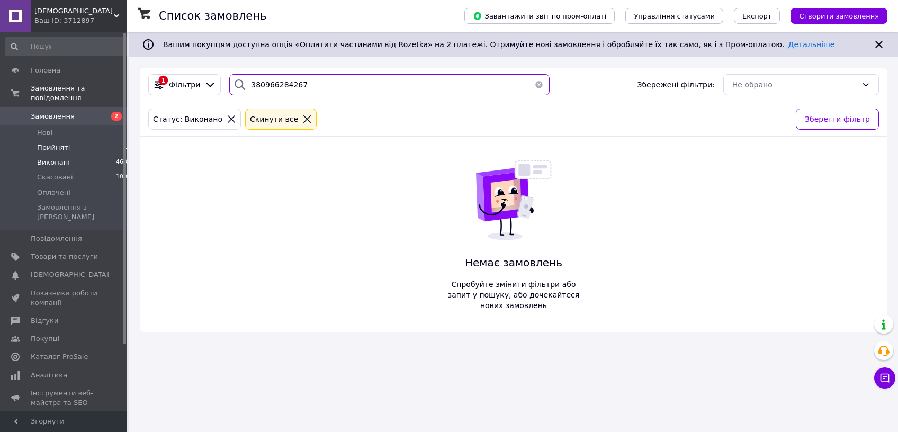
type input "380966284267"
click at [43, 143] on span "Прийняті" at bounding box center [53, 148] width 33 height 10
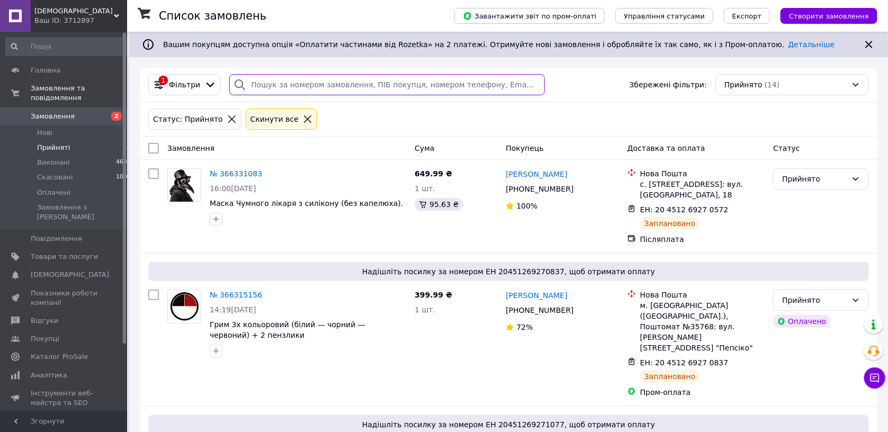
paste input "380966284267"
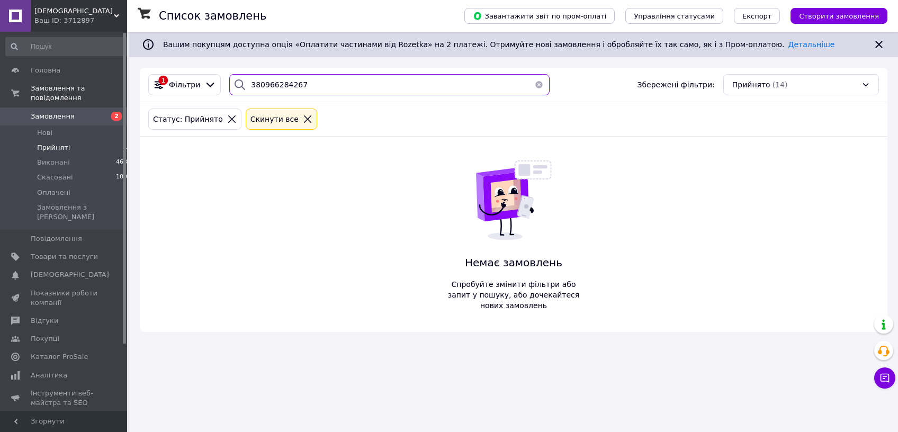
type input "380966284267"
click at [43, 128] on span "Нові" at bounding box center [44, 133] width 15 height 10
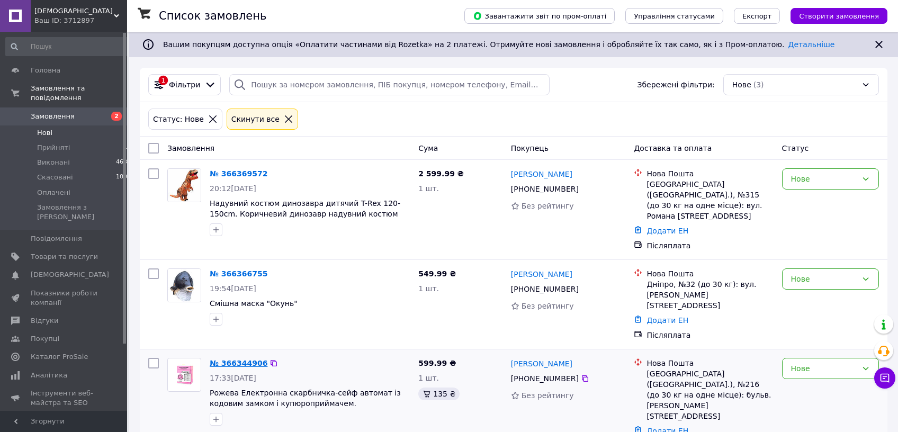
click at [243, 359] on link "№ 366344906" at bounding box center [239, 363] width 58 height 8
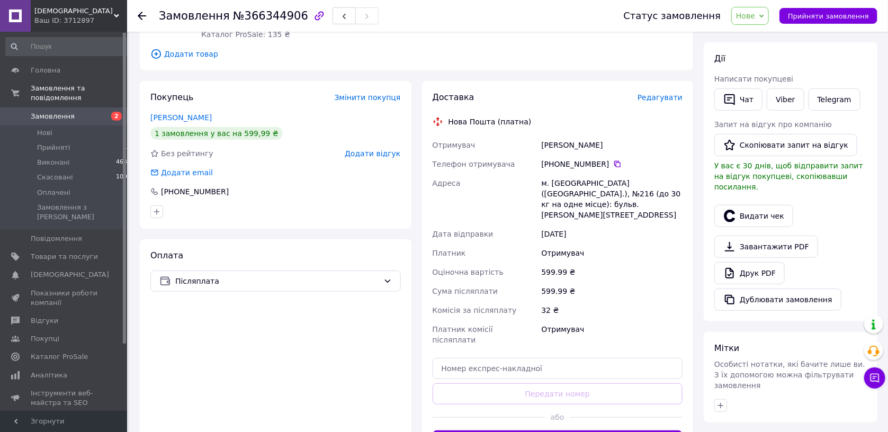
scroll to position [14, 0]
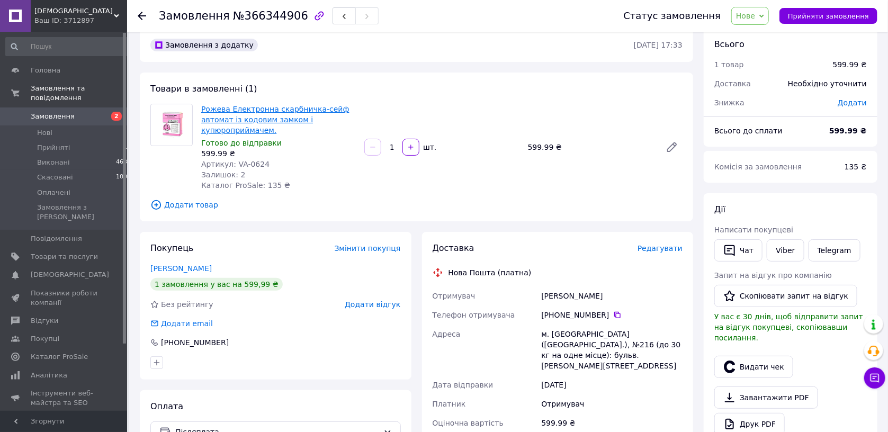
click at [234, 118] on link "Рожева Електронна скарбничка-сейф автомат із кодовим замком і купюроприймачем." at bounding box center [275, 120] width 148 height 30
click at [46, 128] on span "Нові" at bounding box center [44, 133] width 15 height 10
